Goal: Information Seeking & Learning: Learn about a topic

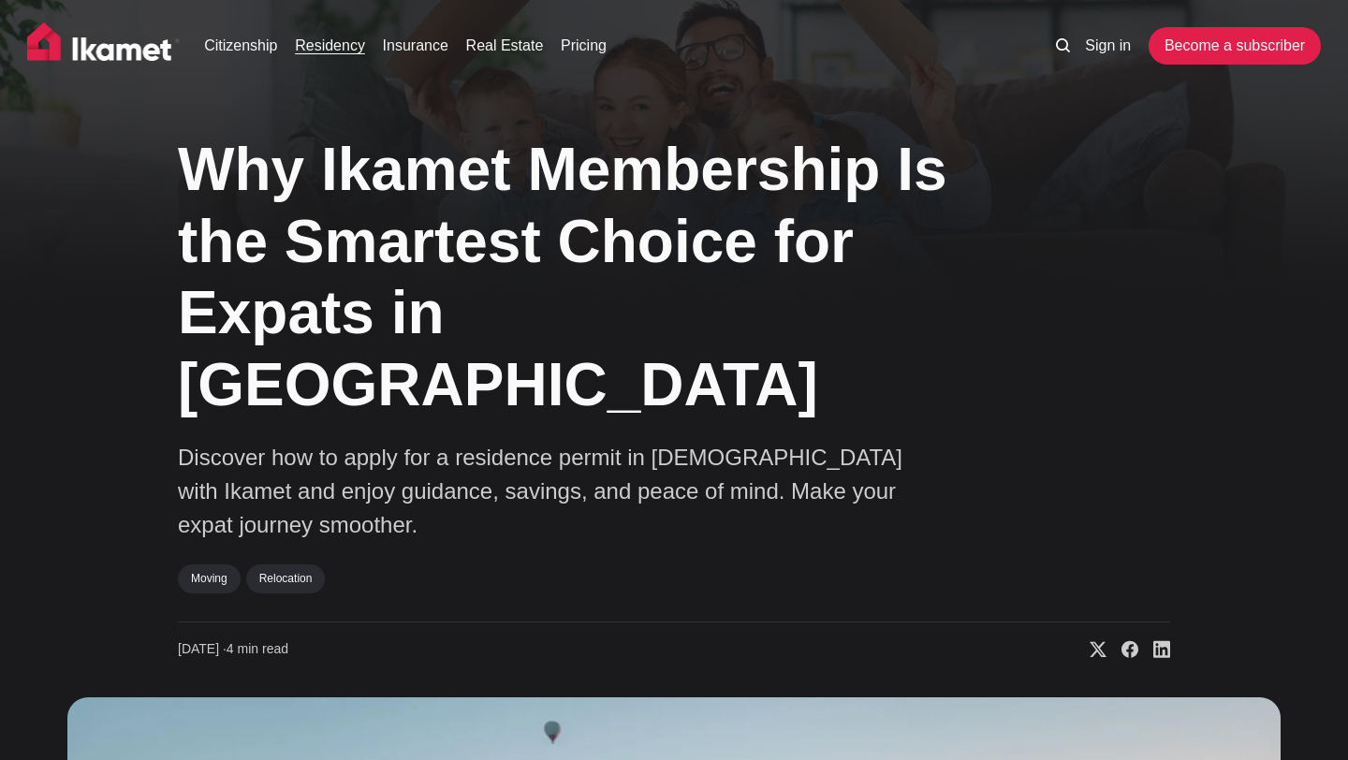
click at [323, 47] on link "Residency" at bounding box center [330, 46] width 70 height 22
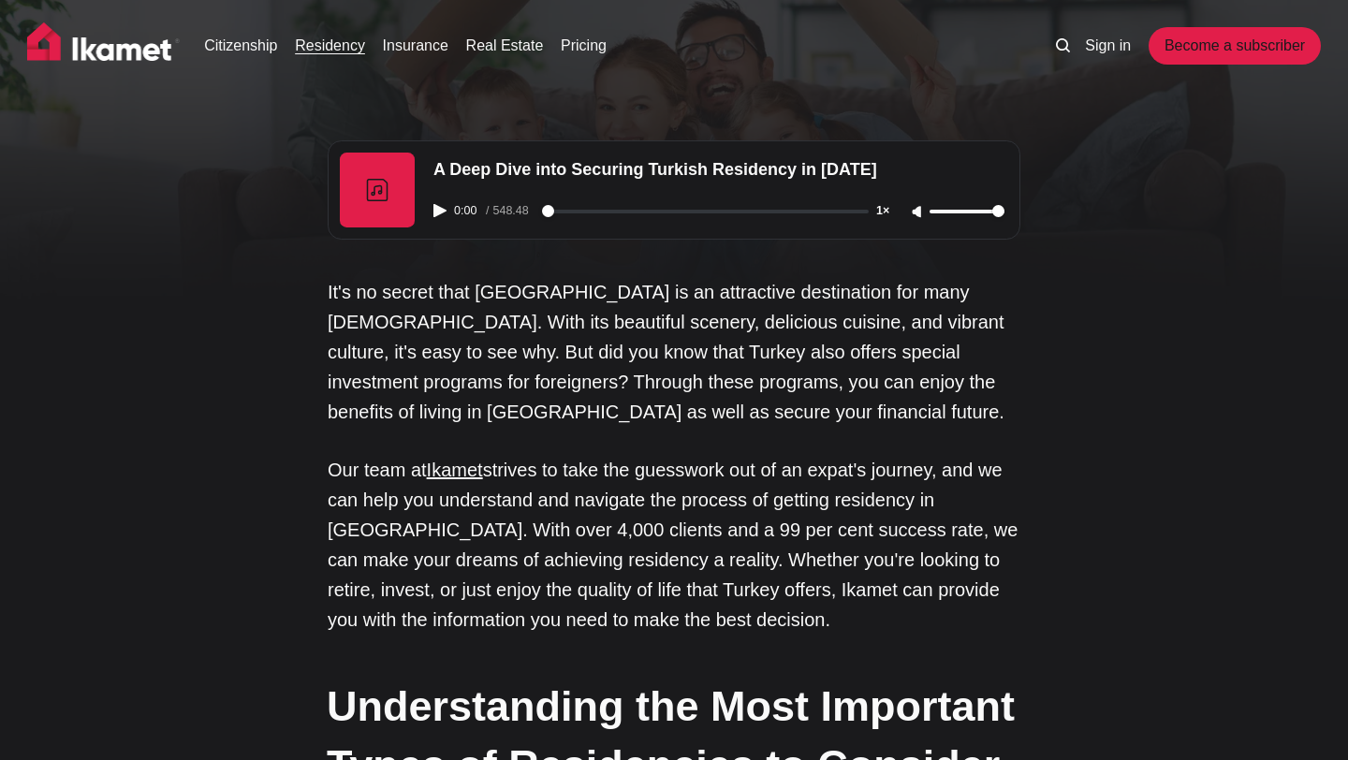
scroll to position [22, 0]
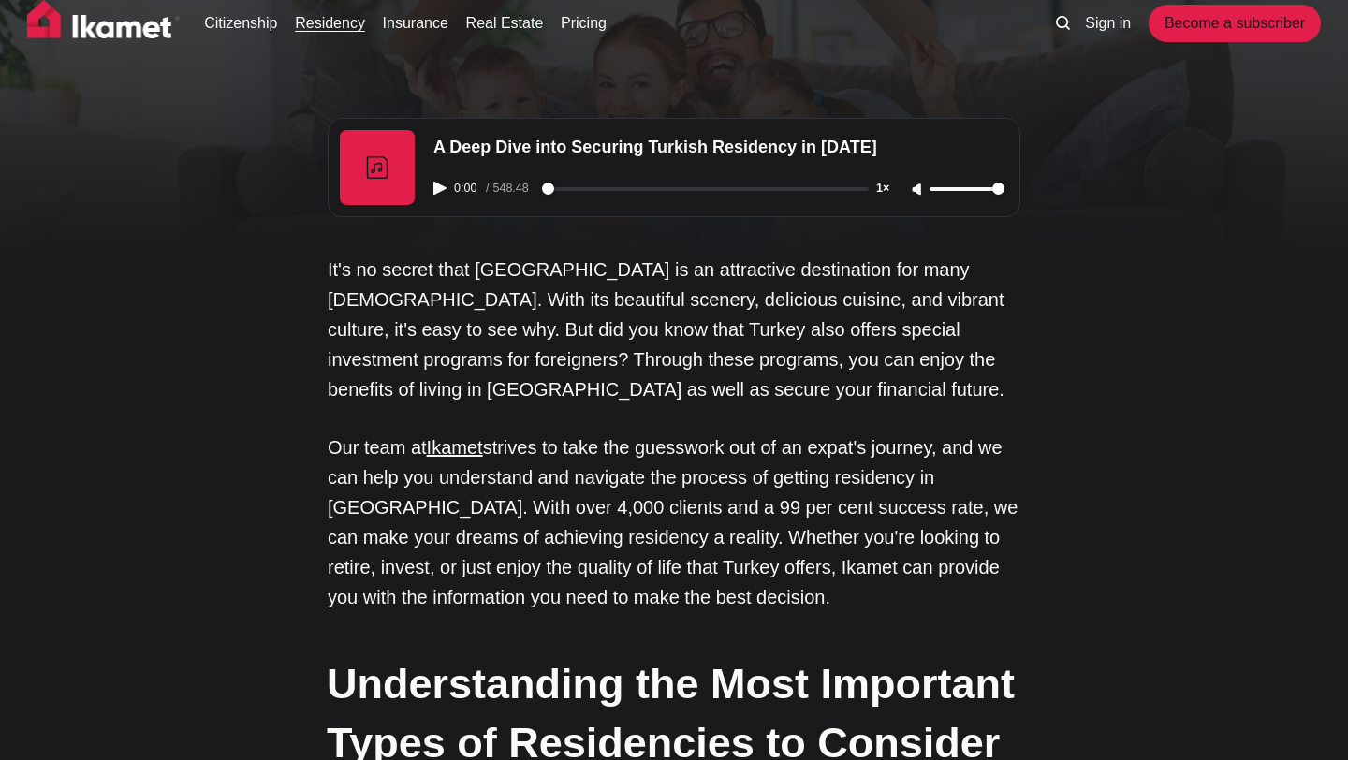
click at [391, 183] on div at bounding box center [377, 167] width 75 height 75
click at [433, 184] on icon "Play audio" at bounding box center [439, 188] width 13 height 13
type input "2"
click at [433, 184] on icon "Pause audio" at bounding box center [439, 188] width 13 height 13
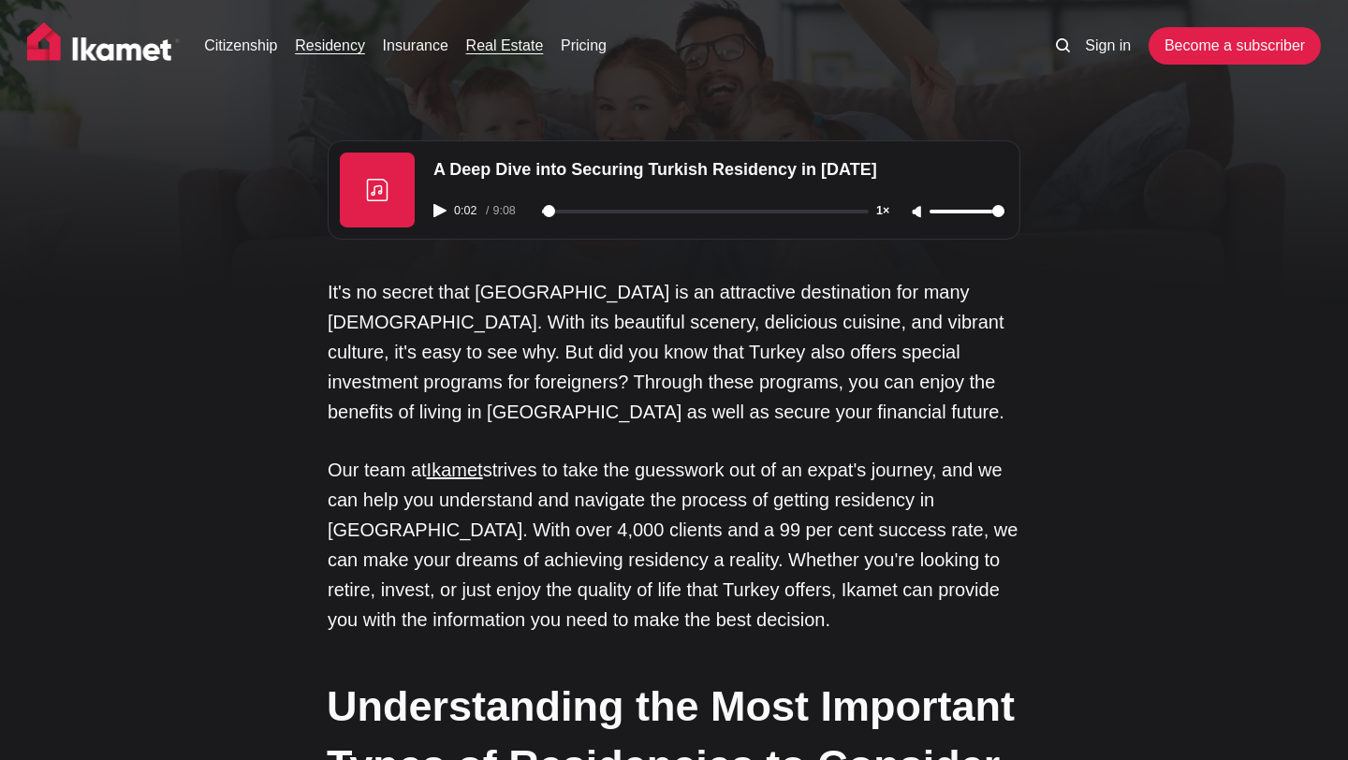
click at [517, 52] on link "Real Estate" at bounding box center [505, 46] width 78 height 22
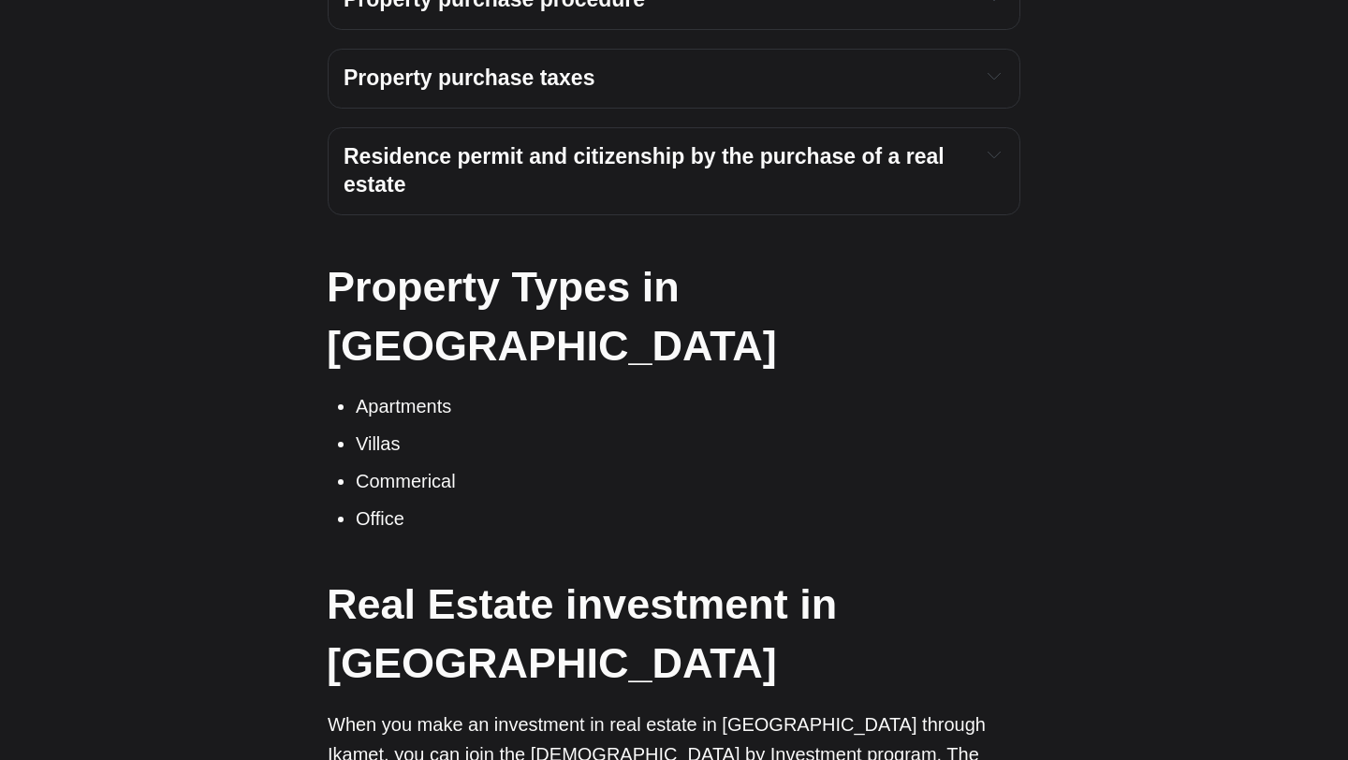
scroll to position [5768, 0]
